Goal: Task Accomplishment & Management: Manage account settings

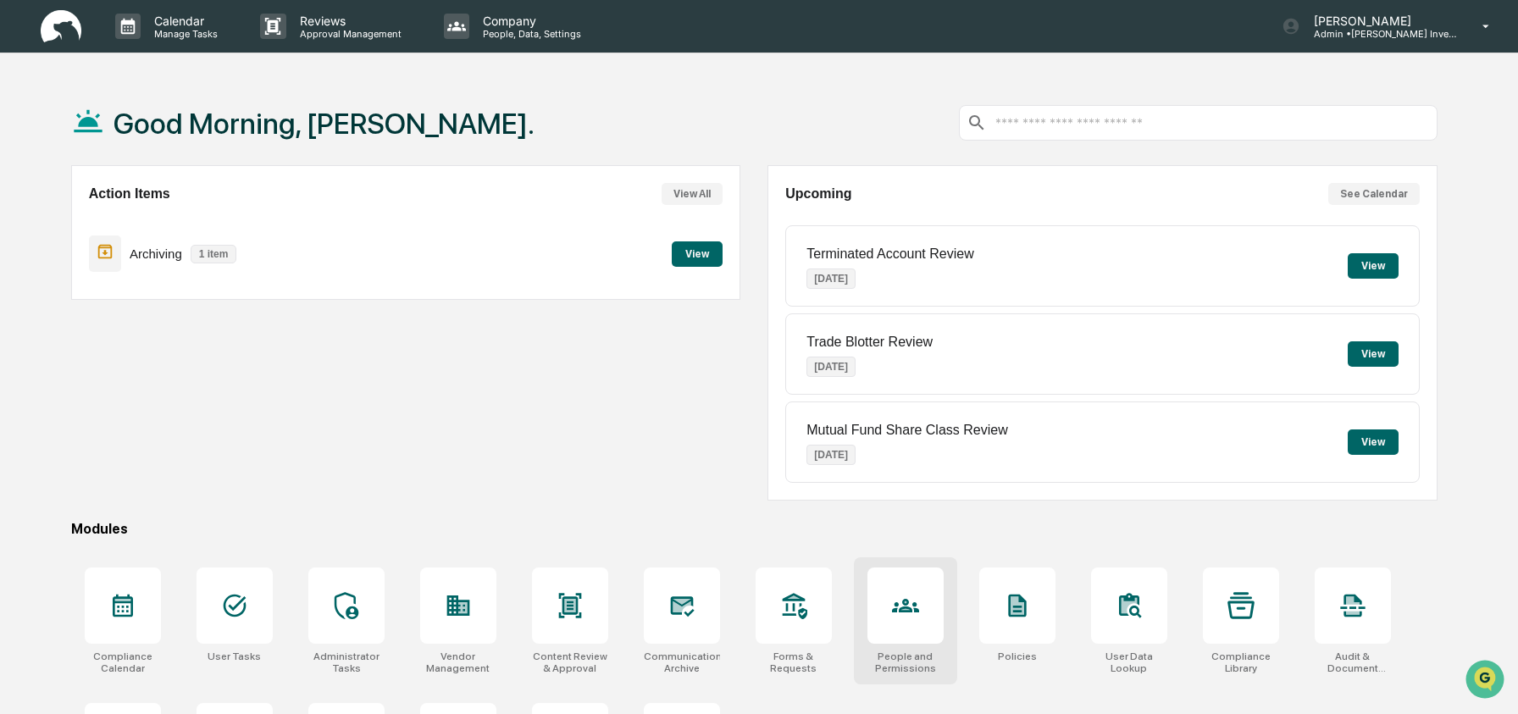
click at [895, 602] on icon at bounding box center [905, 605] width 27 height 27
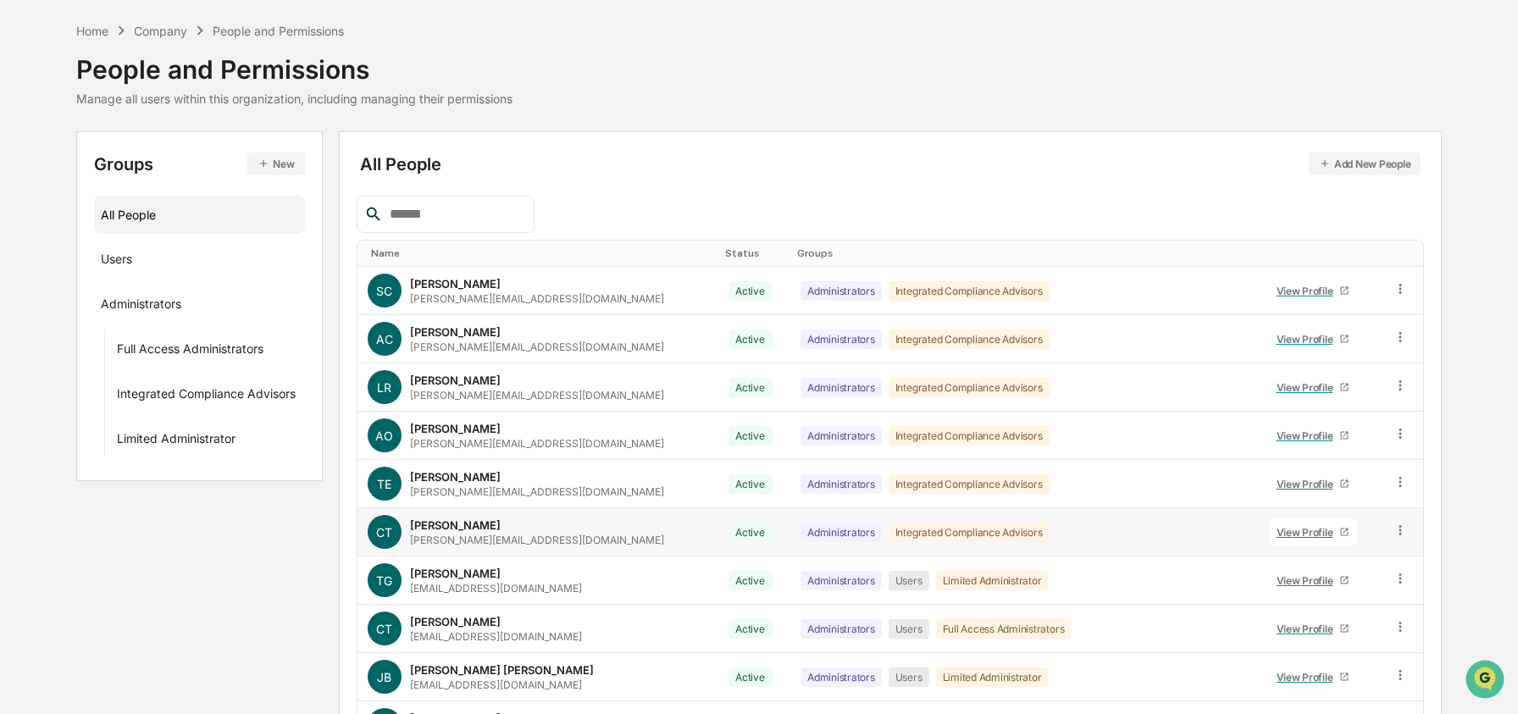
scroll to position [95, 0]
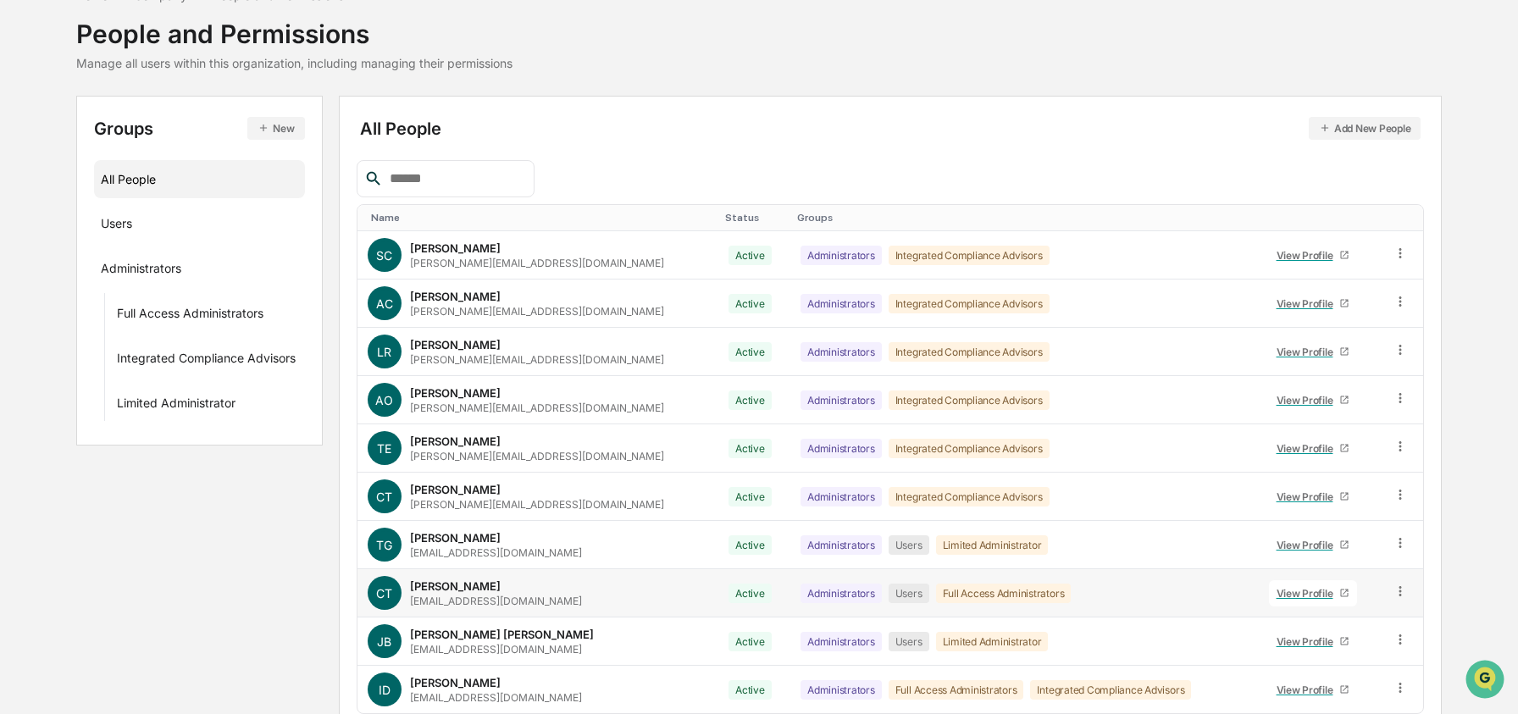
click at [1405, 594] on td at bounding box center [1404, 593] width 42 height 48
click at [1395, 594] on icon at bounding box center [1401, 592] width 16 height 16
click at [1346, 645] on div "Change Status" at bounding box center [1324, 653] width 141 height 20
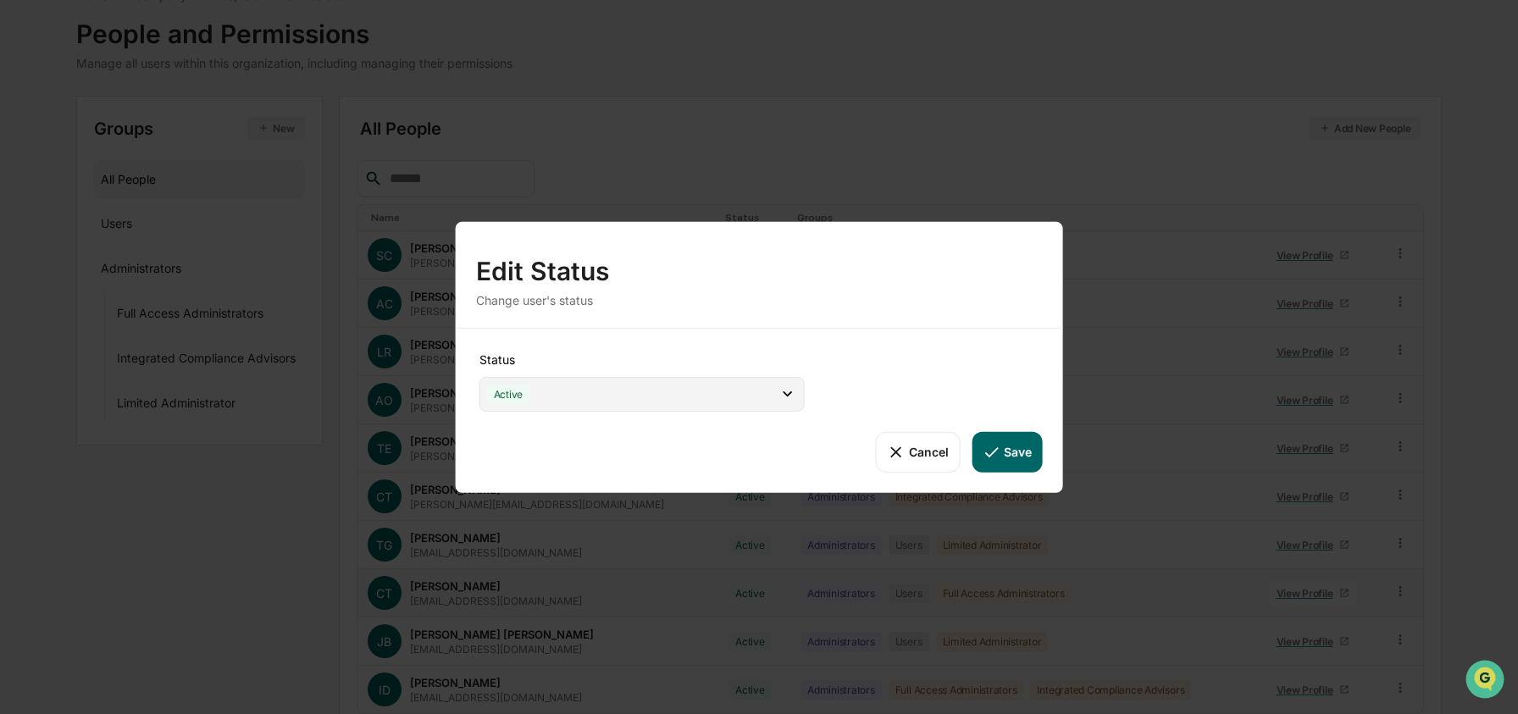
click at [677, 402] on div "Active" at bounding box center [641, 393] width 325 height 35
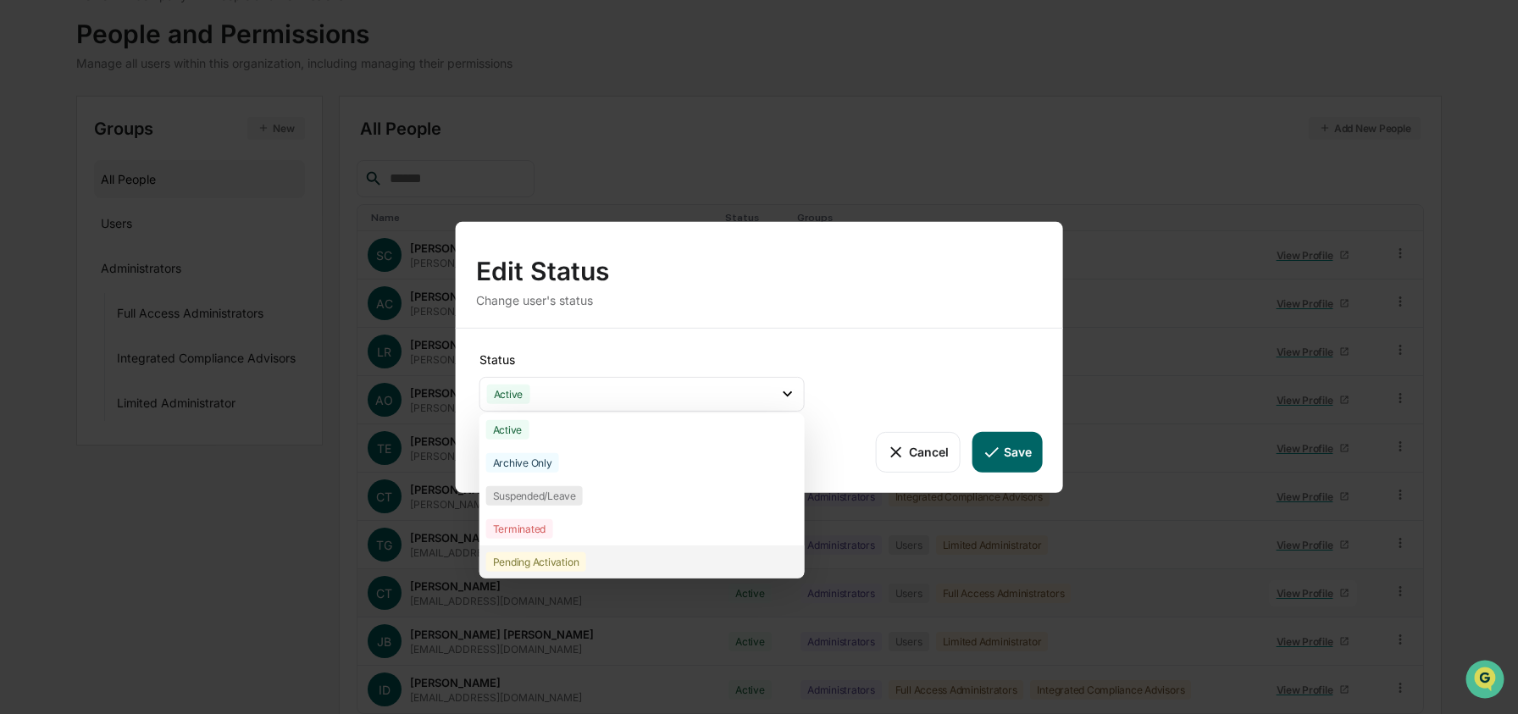
click at [662, 562] on div "Pending Activation" at bounding box center [641, 561] width 325 height 33
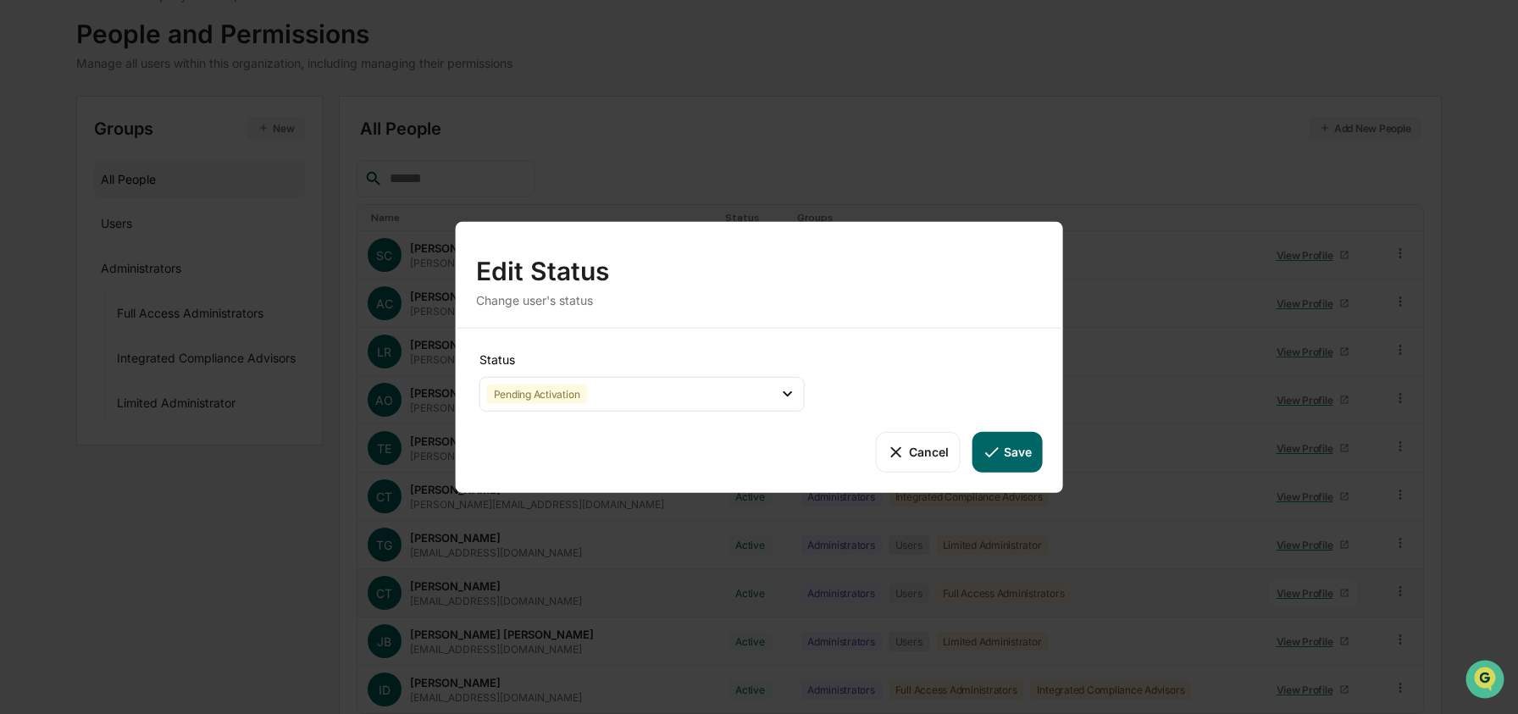
click at [1011, 443] on button "Save" at bounding box center [1007, 451] width 70 height 41
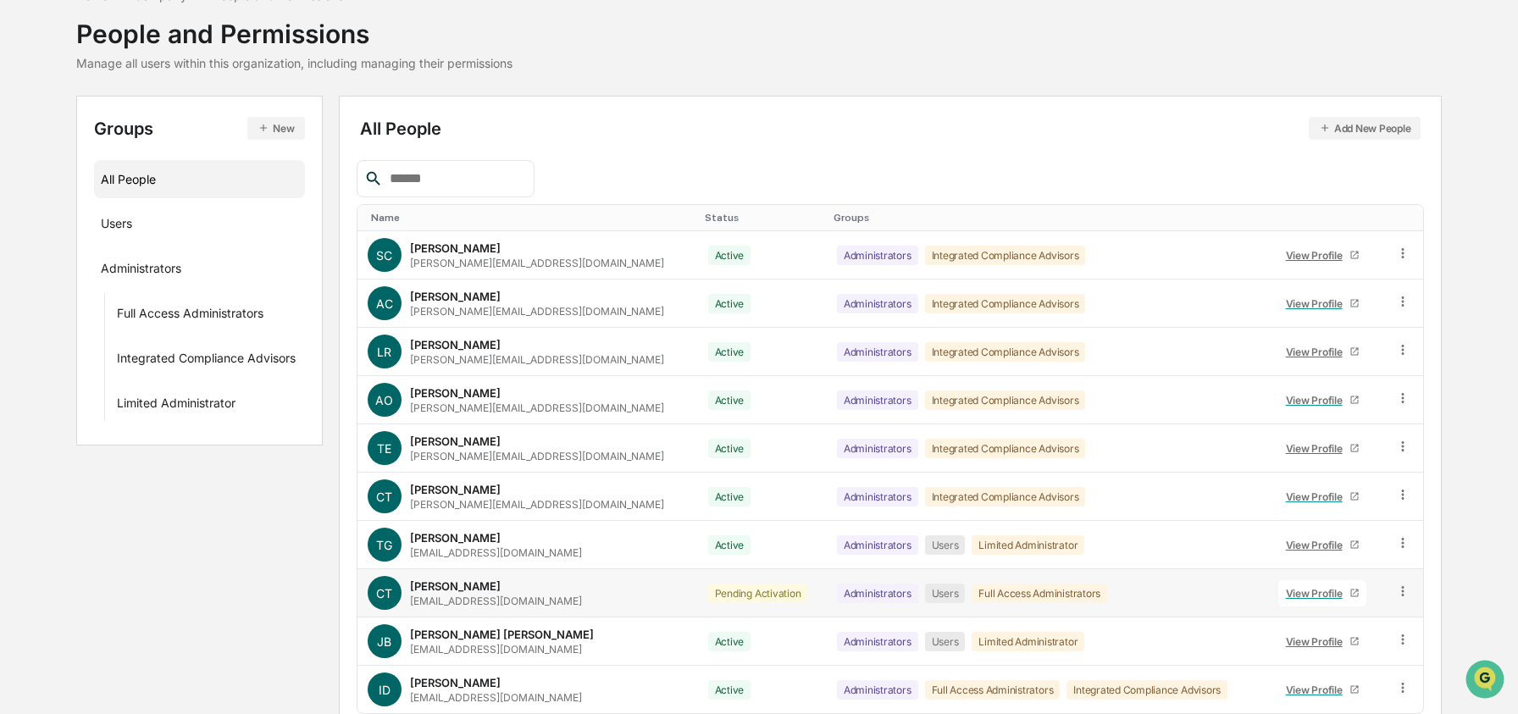
click at [1401, 588] on icon at bounding box center [1402, 591] width 3 height 10
click at [1355, 657] on div "Change Status" at bounding box center [1326, 653] width 141 height 20
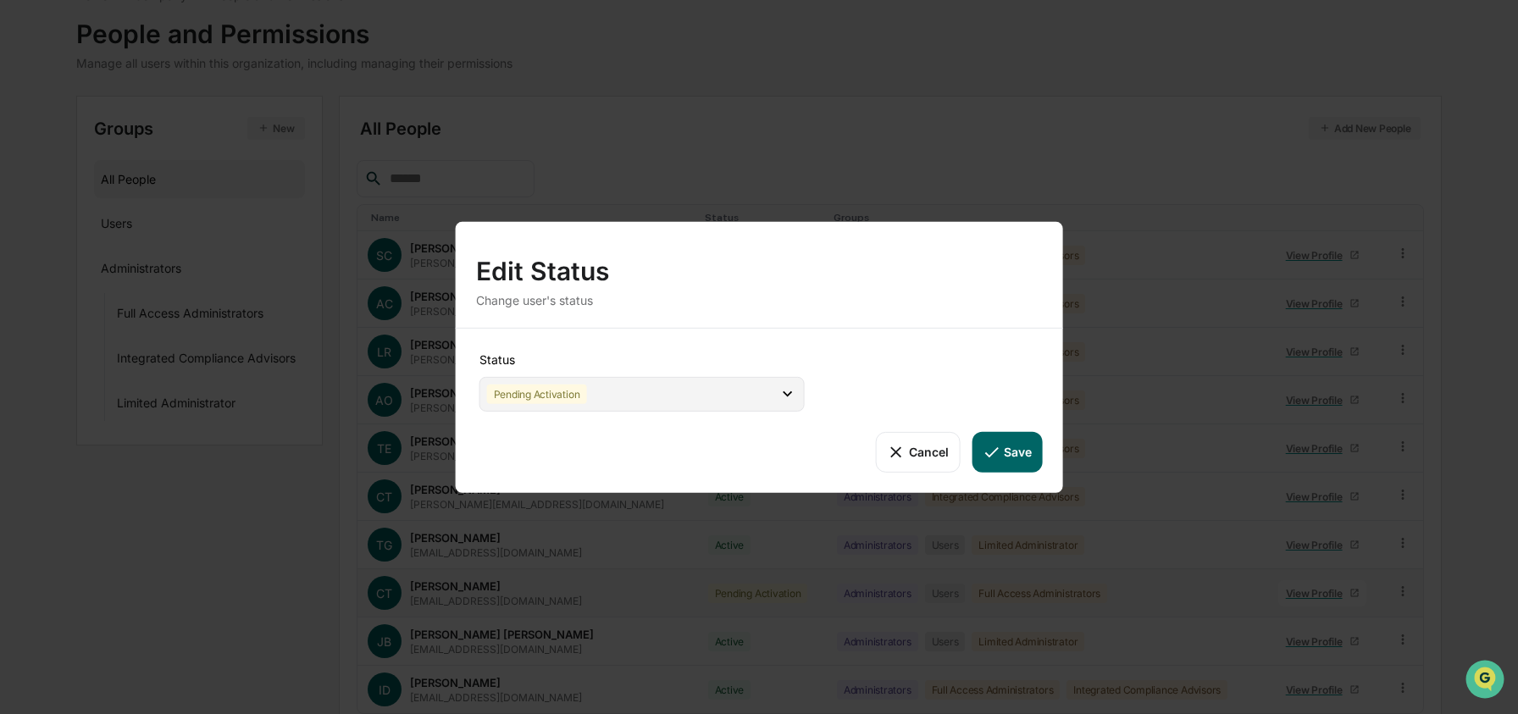
click at [581, 399] on div "Pending Activation" at bounding box center [537, 393] width 100 height 19
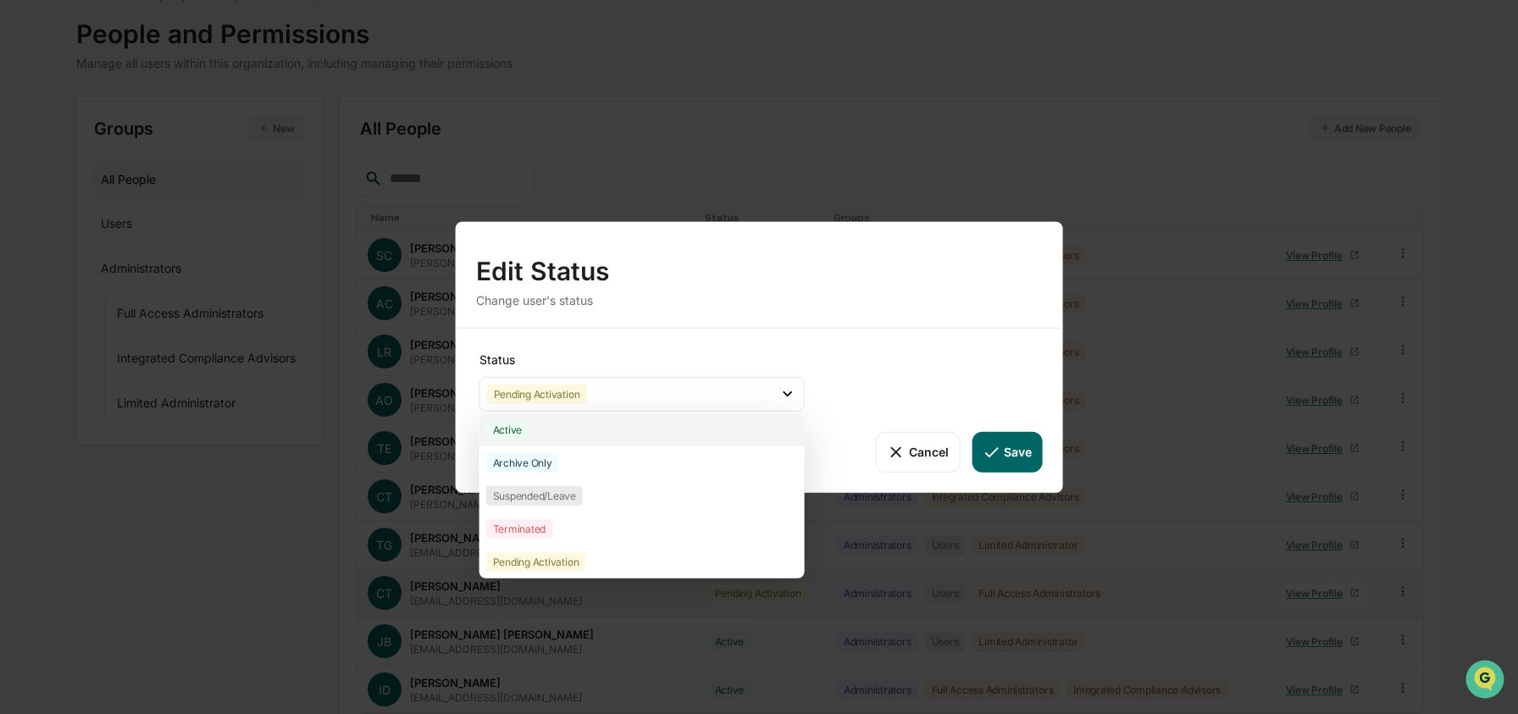
click at [581, 423] on div "Active" at bounding box center [641, 429] width 325 height 33
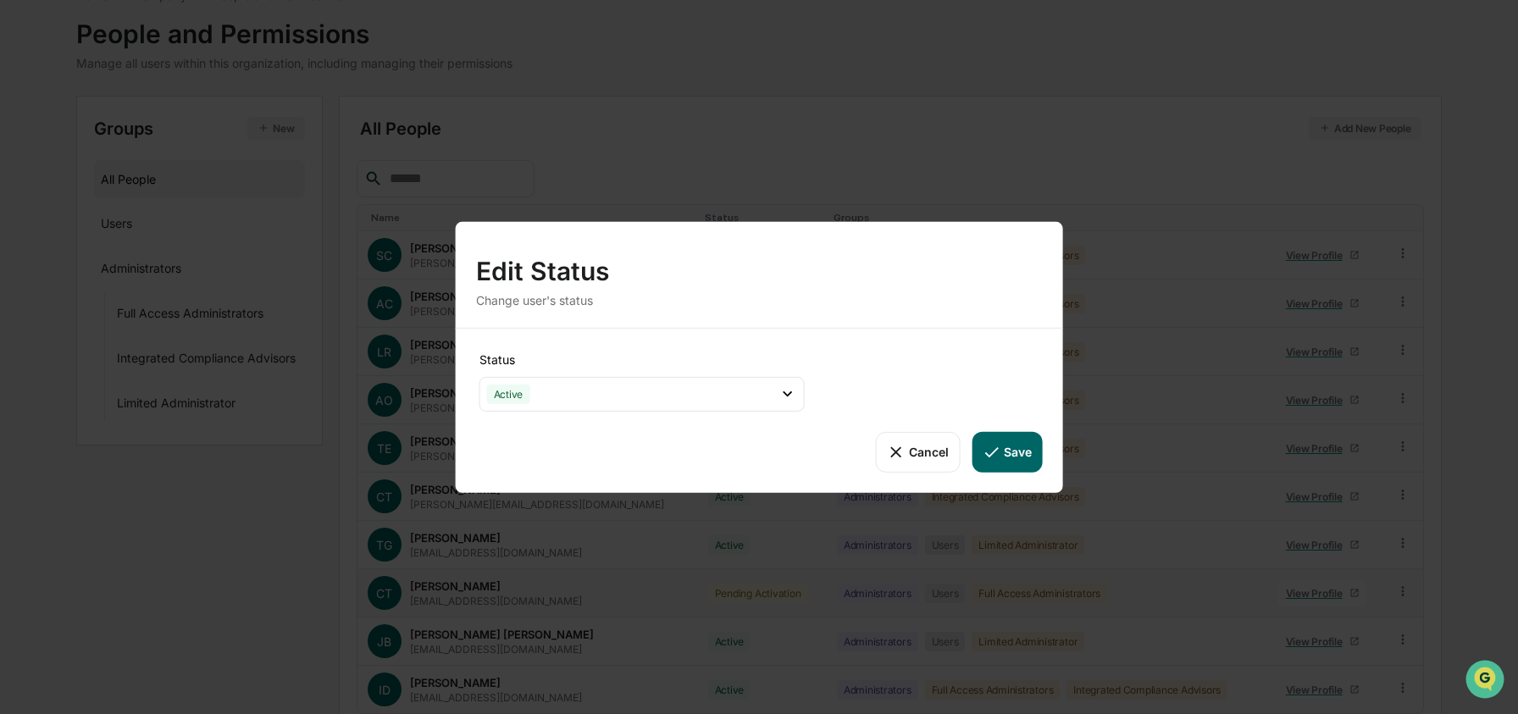
click at [1005, 446] on button "Save" at bounding box center [1007, 451] width 70 height 41
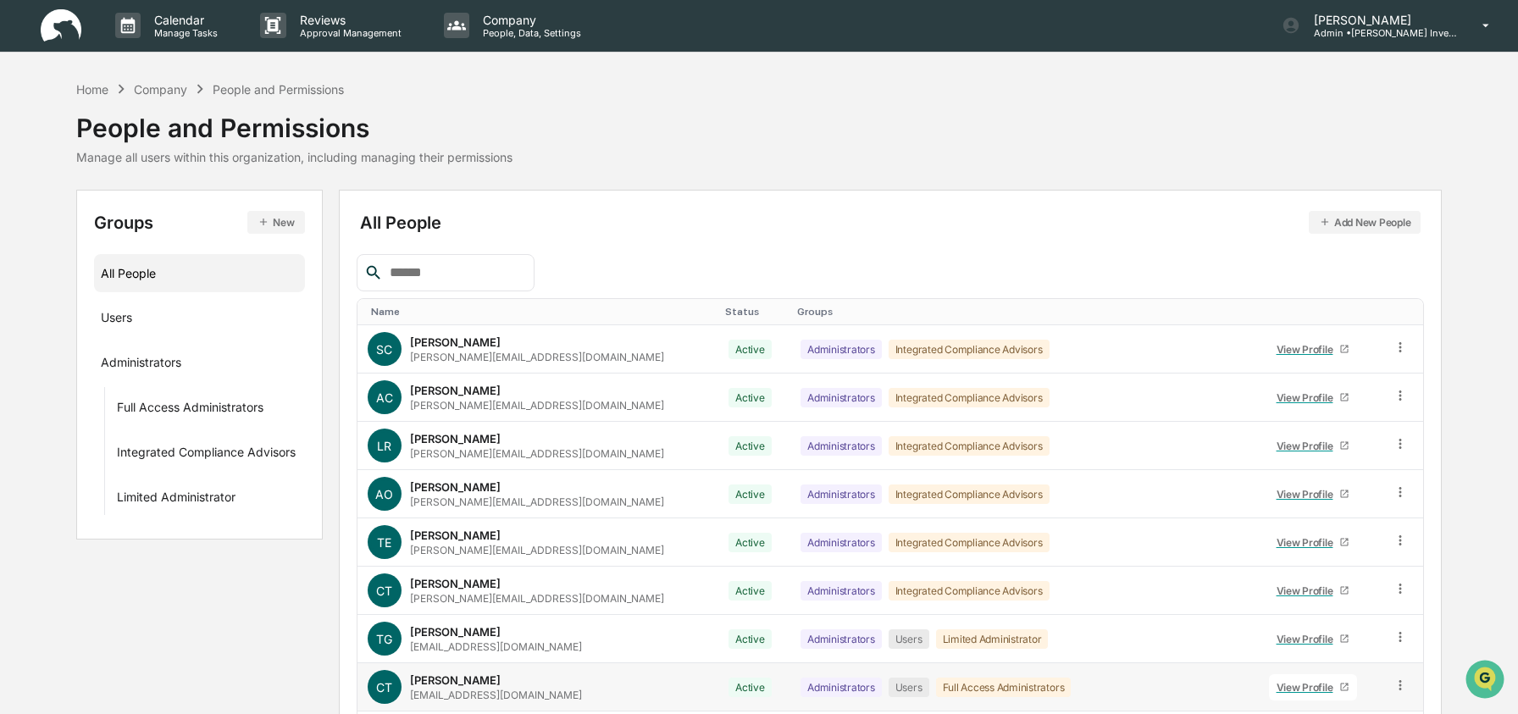
scroll to position [0, 0]
click at [93, 91] on div "Home" at bounding box center [92, 90] width 32 height 14
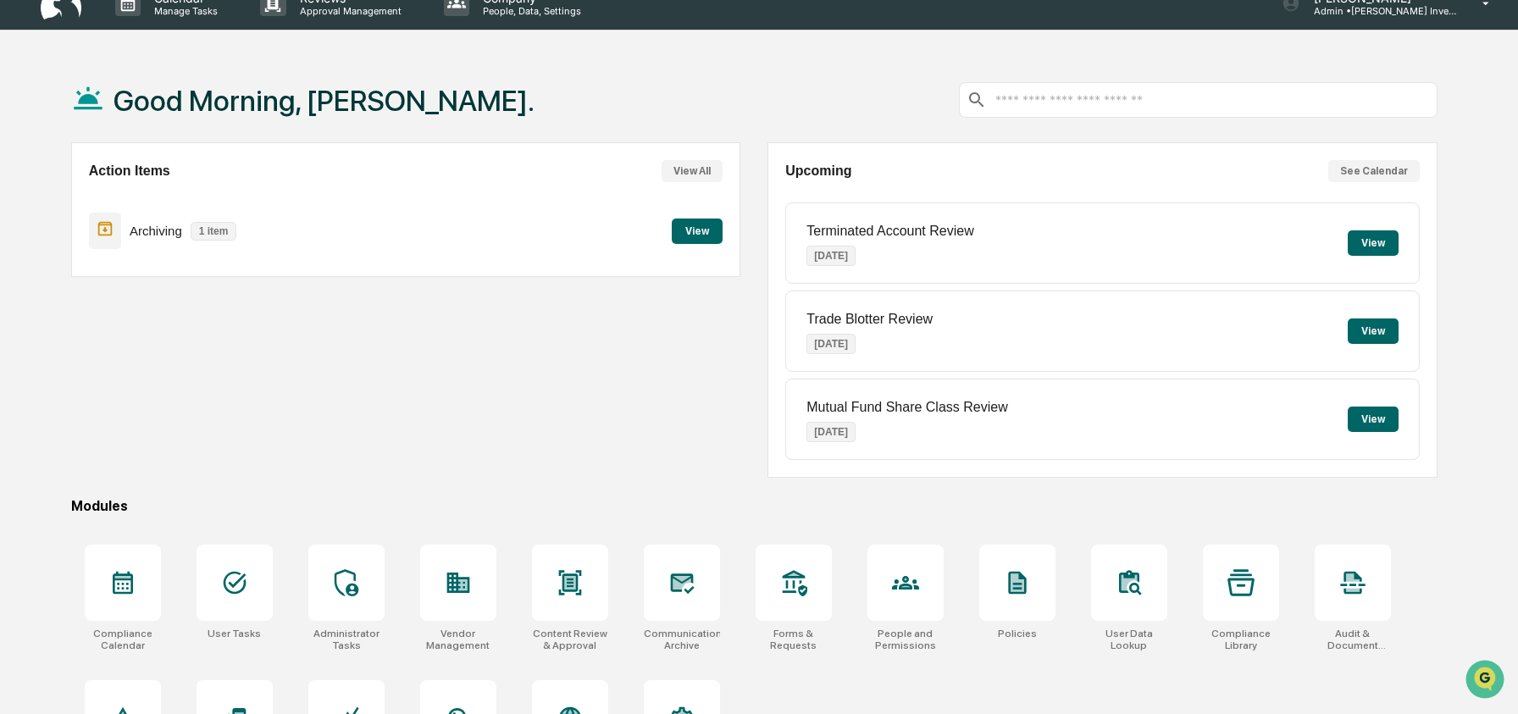
scroll to position [109, 0]
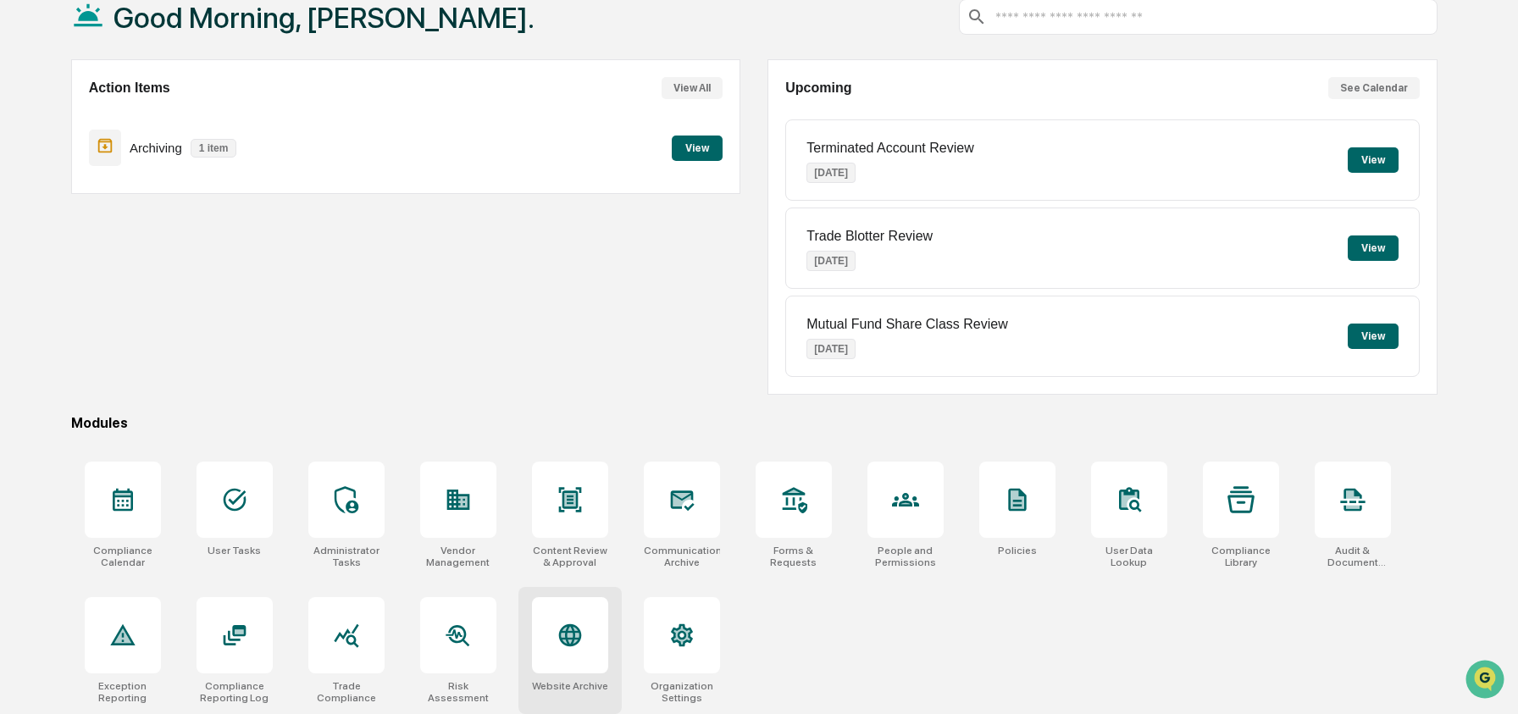
click at [558, 648] on div at bounding box center [570, 635] width 76 height 76
